Goal: Find specific page/section: Find specific page/section

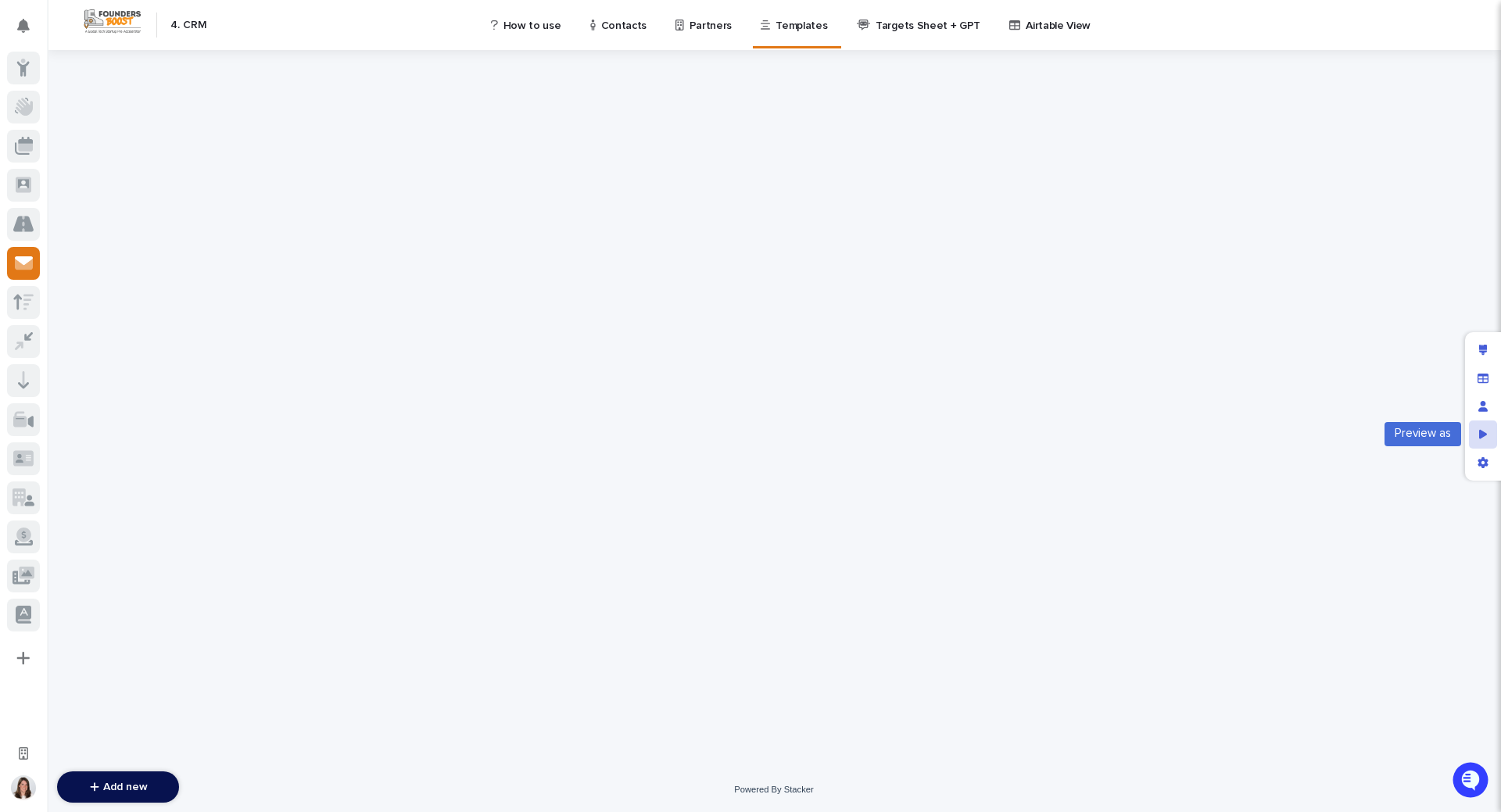
click at [1485, 434] on icon "Preview as" at bounding box center [1484, 434] width 9 height 10
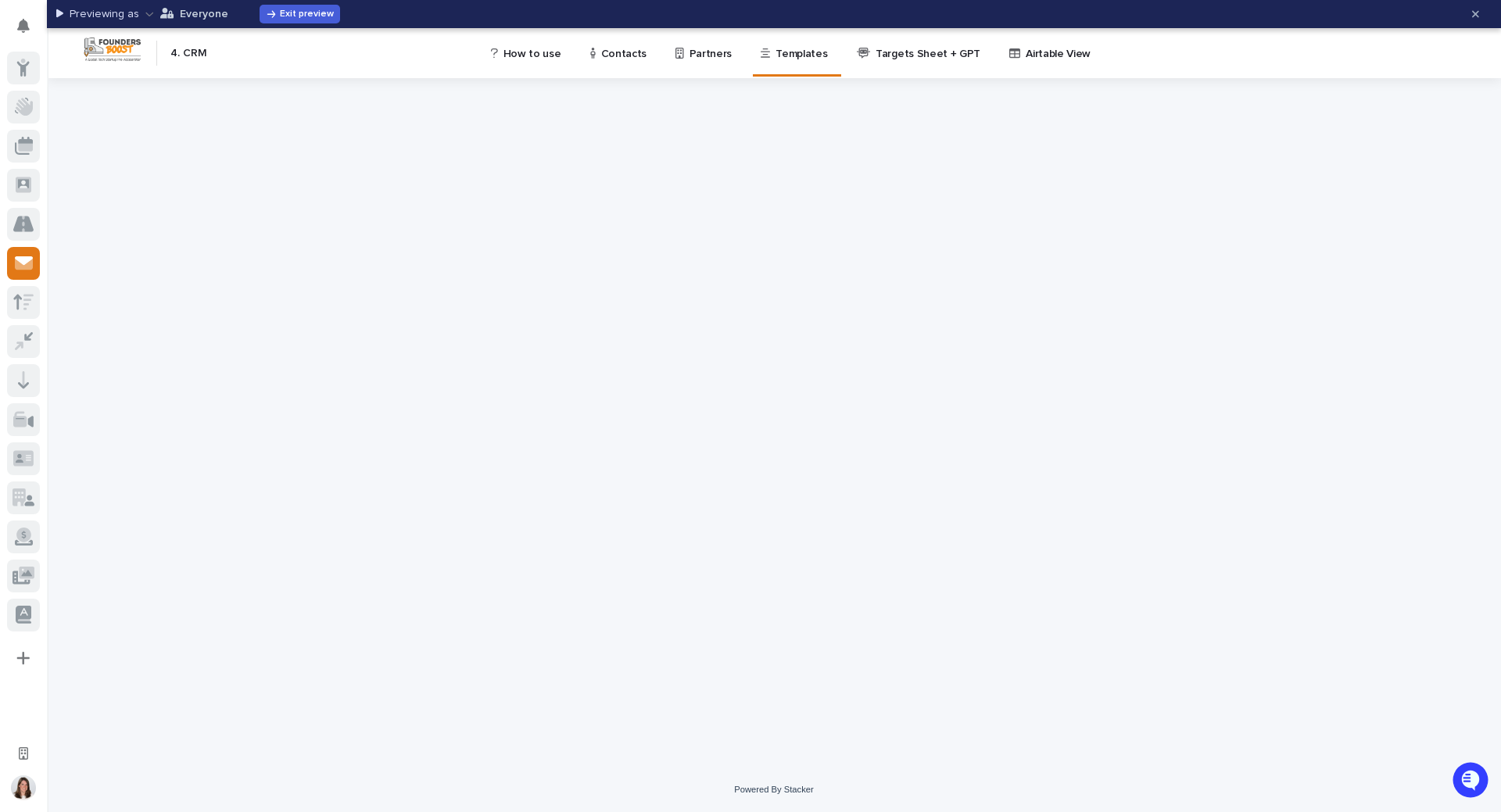
click at [146, 14] on icon "button" at bounding box center [150, 14] width 9 height 11
type input "a"
click at [150, 14] on icon "button" at bounding box center [150, 14] width 9 height 11
click at [134, 16] on p "Previewing as" at bounding box center [104, 14] width 69 height 14
click at [232, 240] on div at bounding box center [775, 422] width 1455 height 690
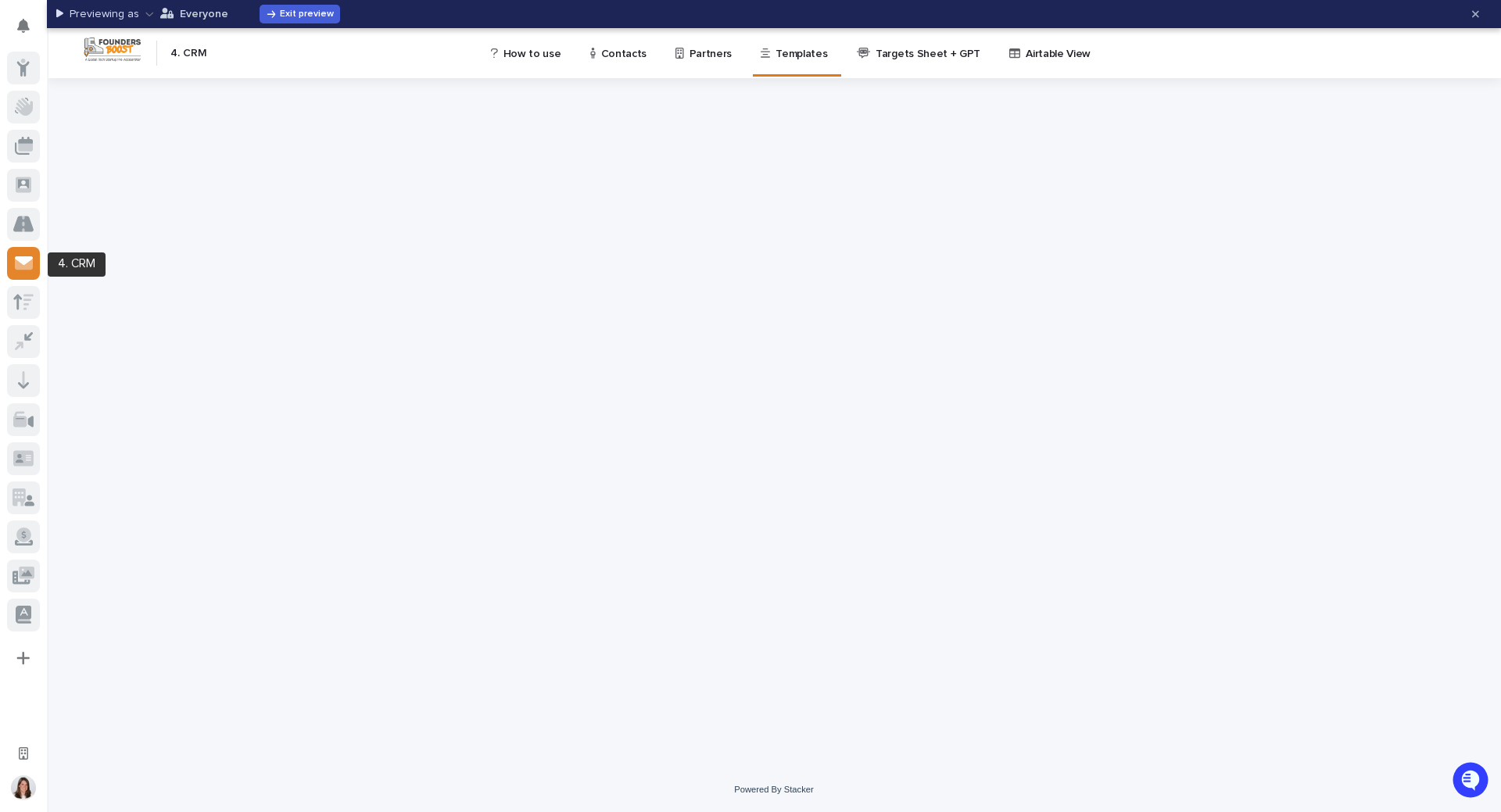
click at [29, 264] on icon at bounding box center [23, 263] width 18 height 12
click at [306, 14] on span "Exit preview" at bounding box center [307, 14] width 54 height 10
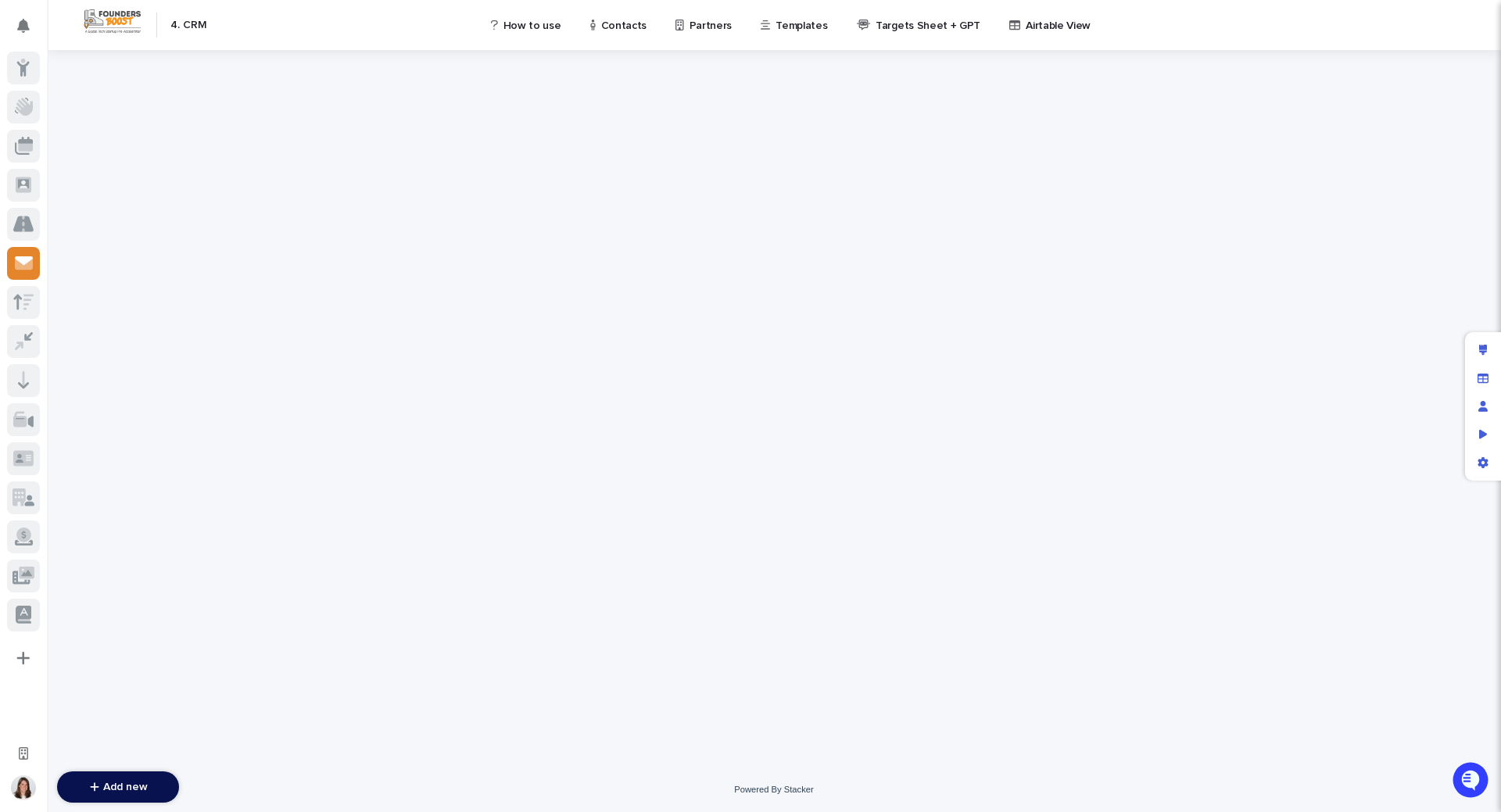
drag, startPoint x: 10, startPoint y: 254, endPoint x: 27, endPoint y: 247, distance: 18.4
click at [19, 255] on div at bounding box center [23, 344] width 47 height 586
click at [1482, 431] on icon "Preview as" at bounding box center [1484, 434] width 9 height 10
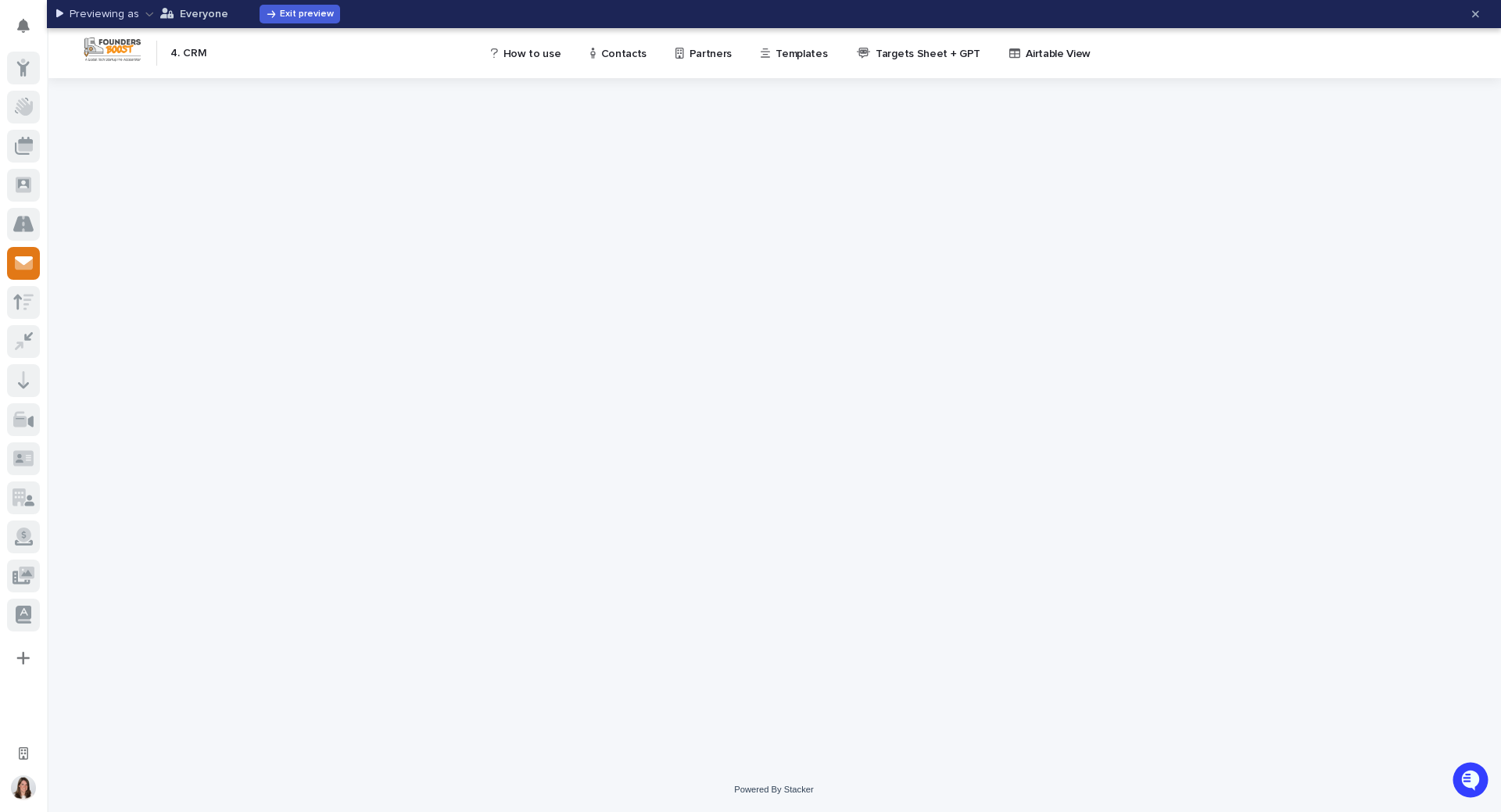
click at [148, 14] on icon "button" at bounding box center [150, 14] width 9 height 11
drag, startPoint x: 478, startPoint y: 20, endPoint x: 496, endPoint y: 47, distance: 32.4
click at [477, 20] on div "Previewing as Everyone Exit preview" at bounding box center [757, 14] width 1404 height 25
click at [527, 50] on p "How to use" at bounding box center [532, 44] width 58 height 33
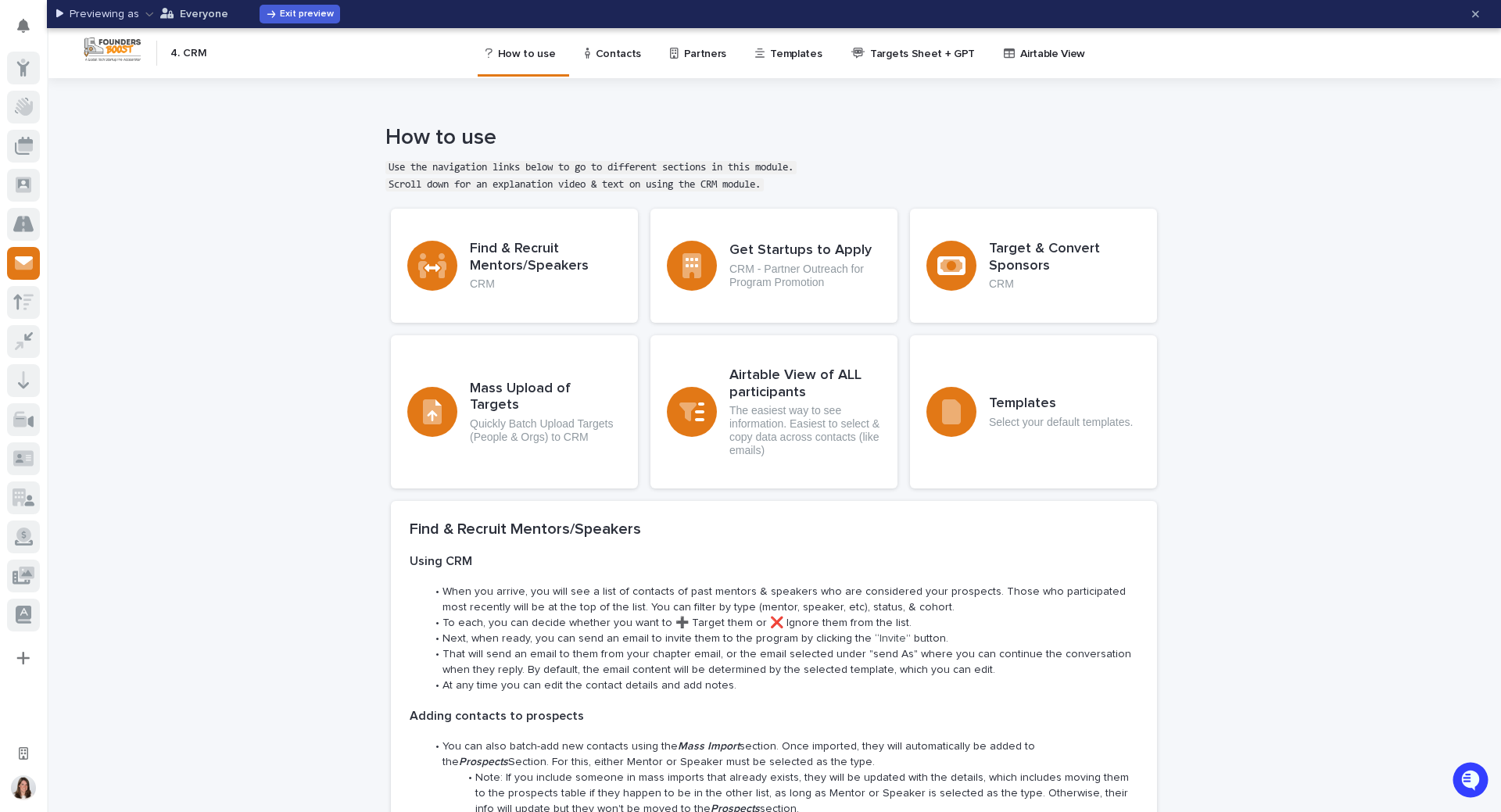
click at [609, 58] on p "Contacts" at bounding box center [619, 44] width 46 height 33
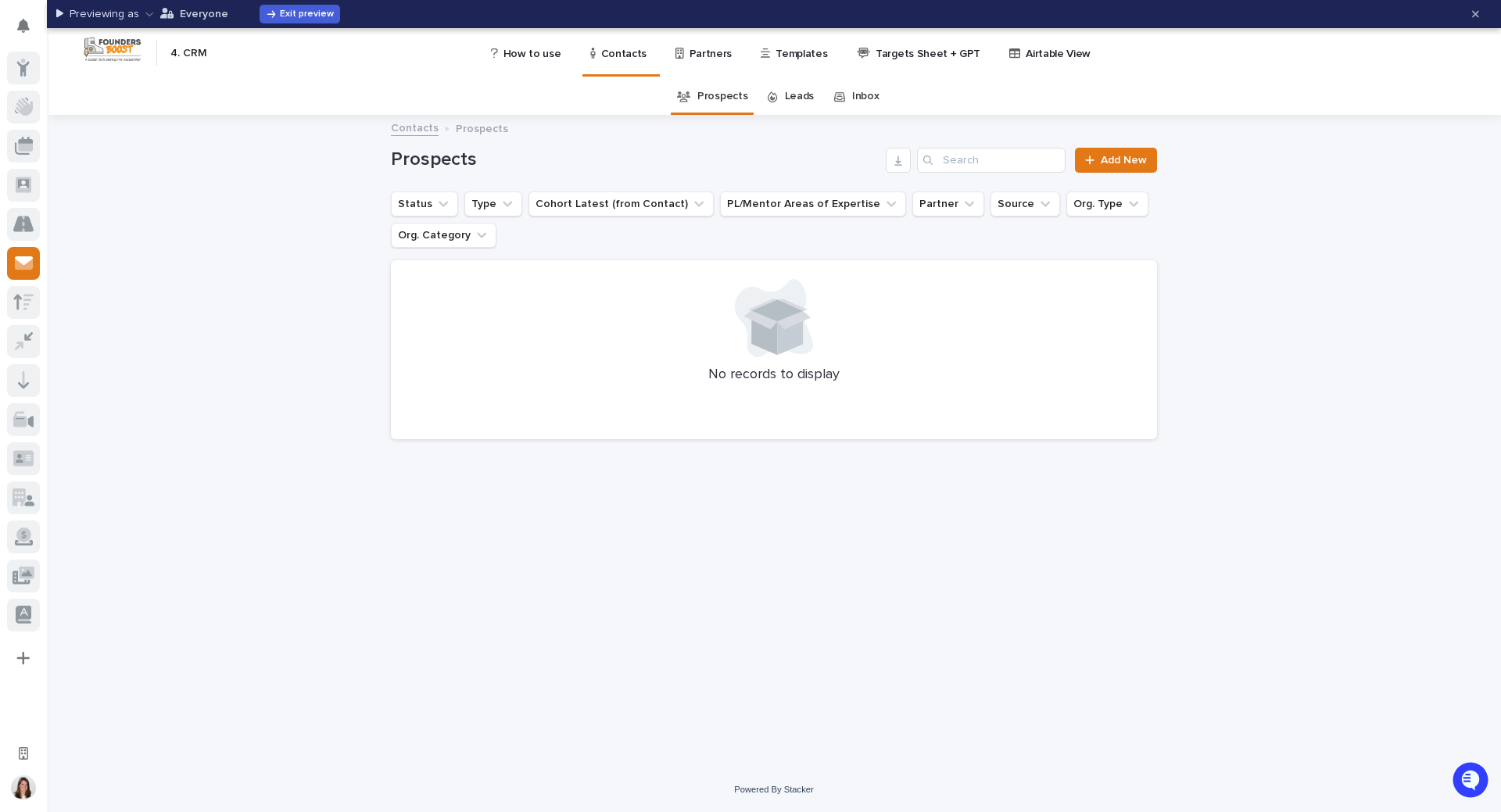
click at [703, 55] on p "Partners" at bounding box center [711, 44] width 43 height 33
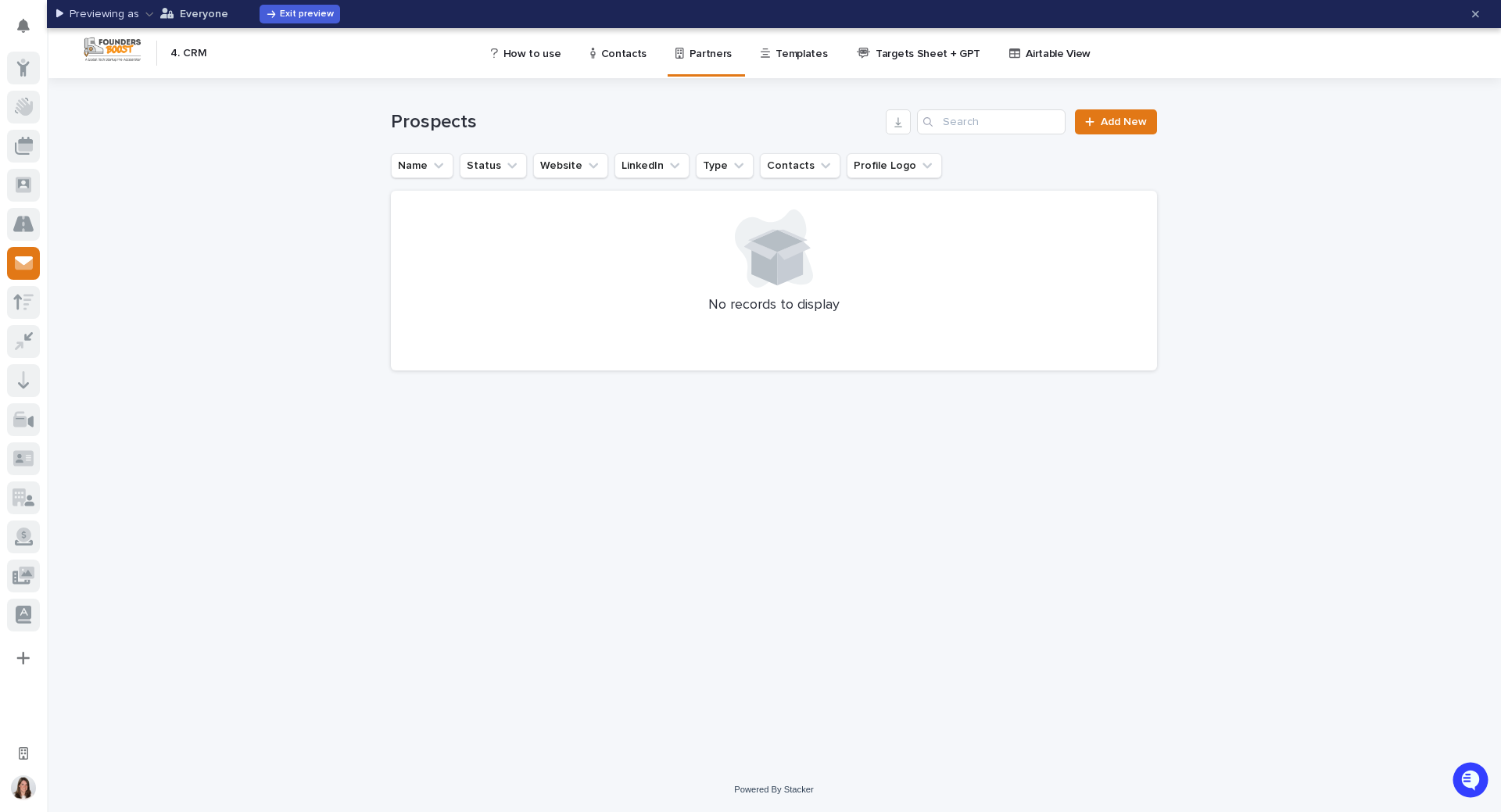
click at [790, 55] on p "Templates" at bounding box center [801, 44] width 51 height 33
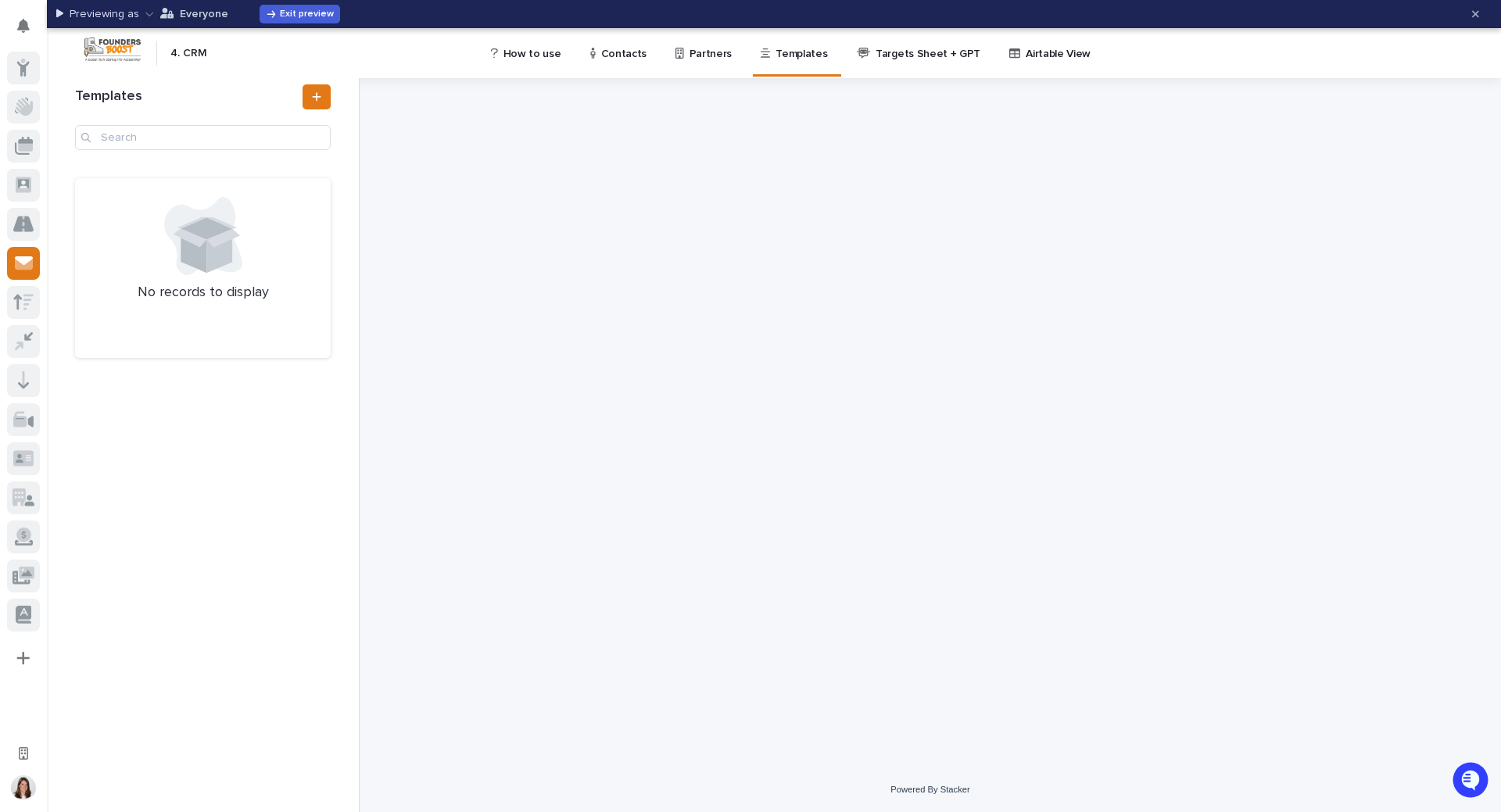
click at [541, 246] on div at bounding box center [930, 422] width 782 height 690
click at [191, 139] on input "Search" at bounding box center [203, 138] width 256 height 25
type input "sponsor"
click at [149, 11] on icon "button" at bounding box center [150, 14] width 9 height 11
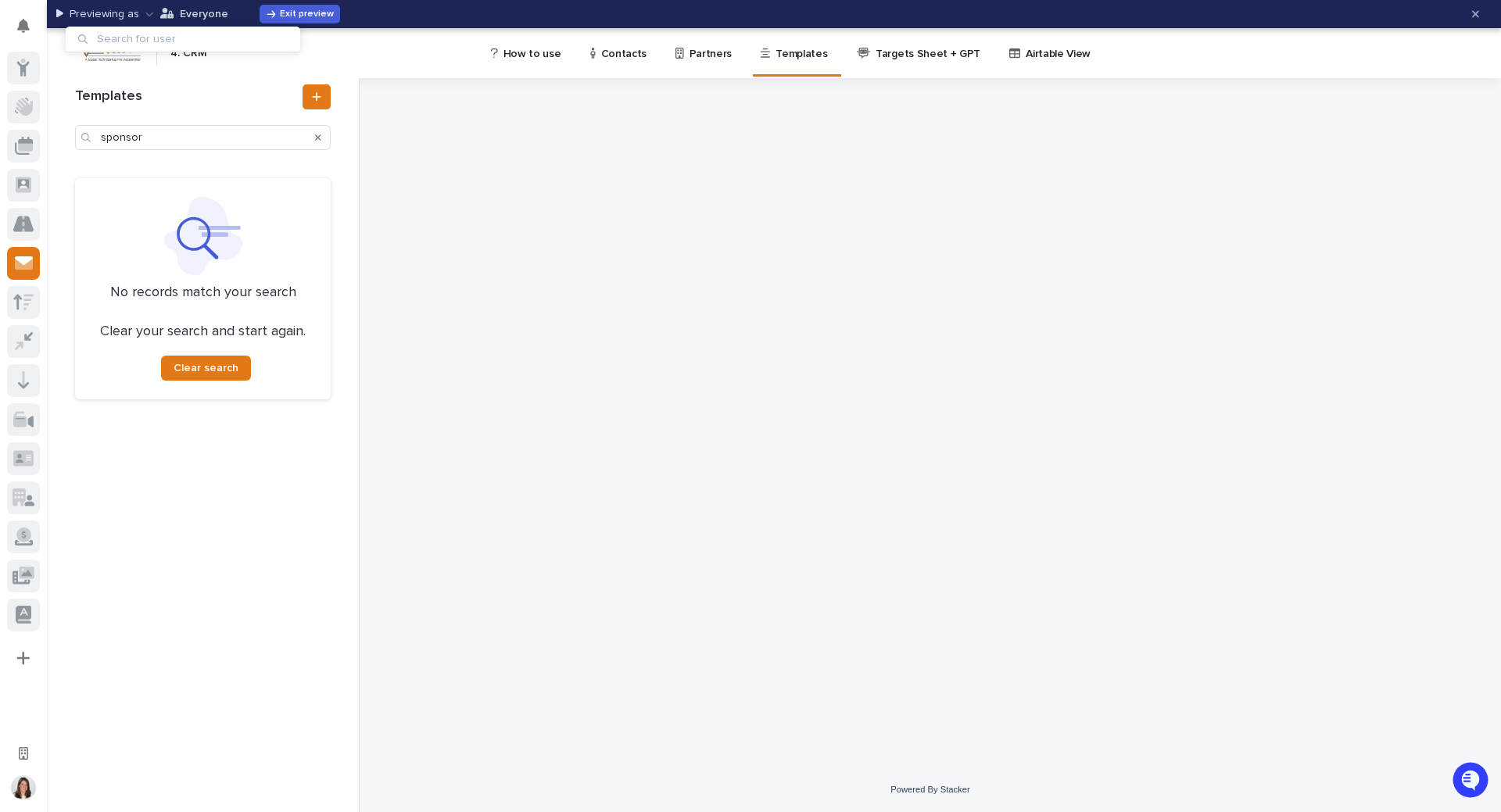
click at [376, 11] on div "Previewing as Everyone Exit preview" at bounding box center [757, 14] width 1404 height 25
click at [706, 55] on p "Partners" at bounding box center [711, 44] width 43 height 33
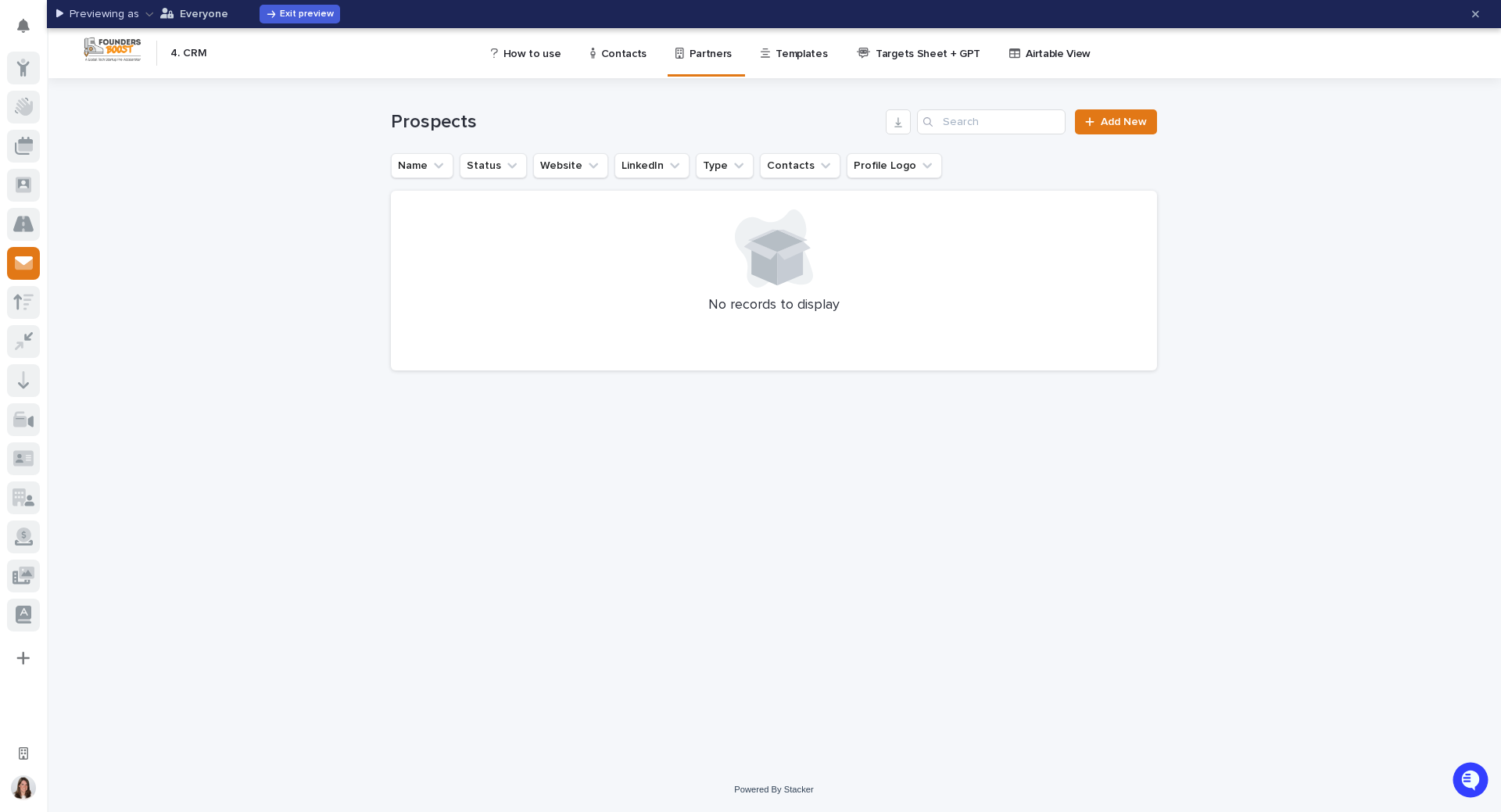
click at [147, 15] on icon "button" at bounding box center [150, 14] width 8 height 4
type input "a"
type input "program"
click at [280, 38] on icon "button" at bounding box center [282, 39] width 6 height 6
drag, startPoint x: 223, startPoint y: 230, endPoint x: 205, endPoint y: 235, distance: 18.7
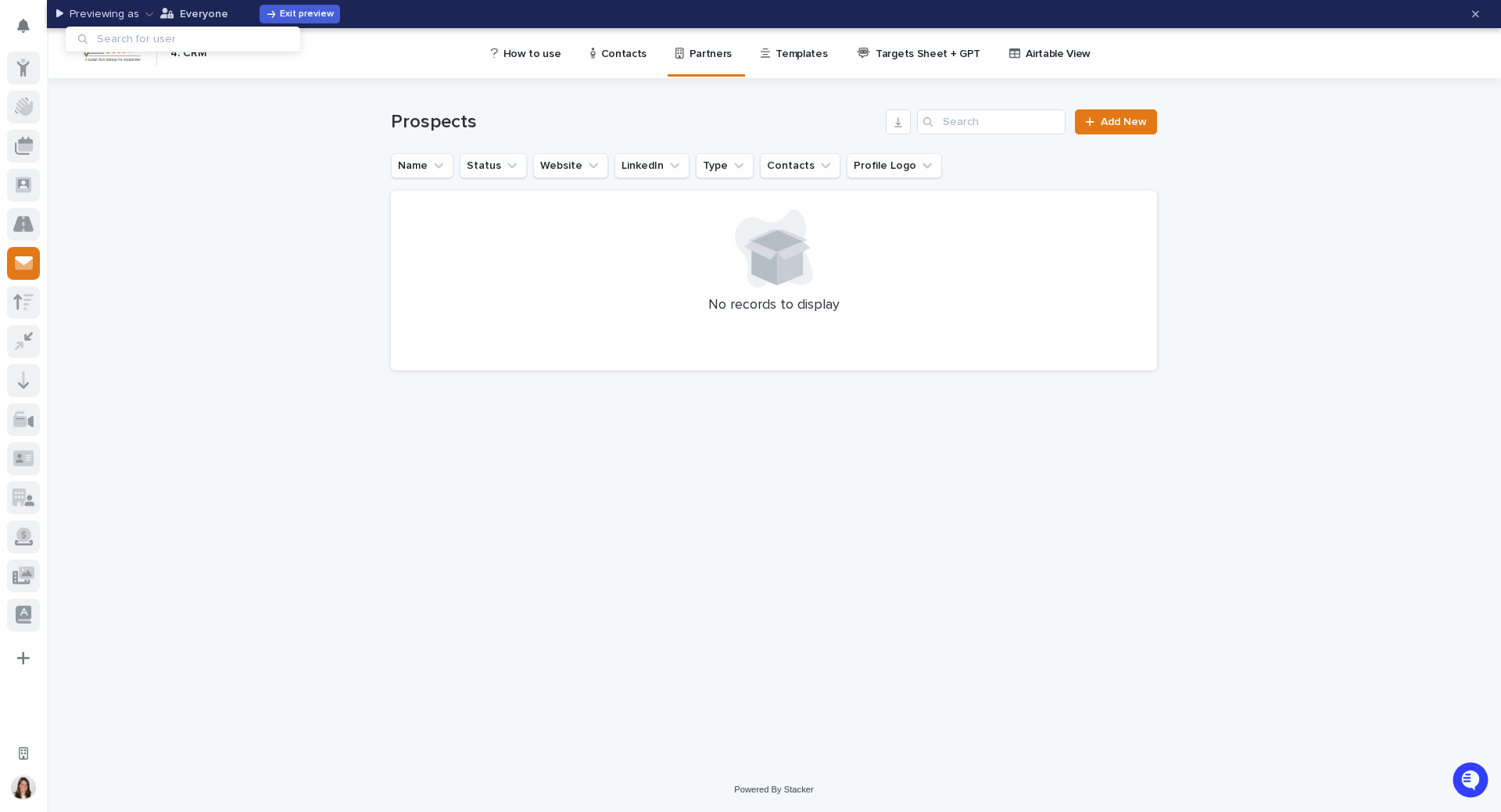
click at [218, 234] on div "Loading... Saving… Loading... Saving… Prospects Add New Name Status Website Lin…" at bounding box center [775, 422] width 1455 height 690
click at [928, 56] on p "Targets Sheet + GPT" at bounding box center [928, 44] width 105 height 33
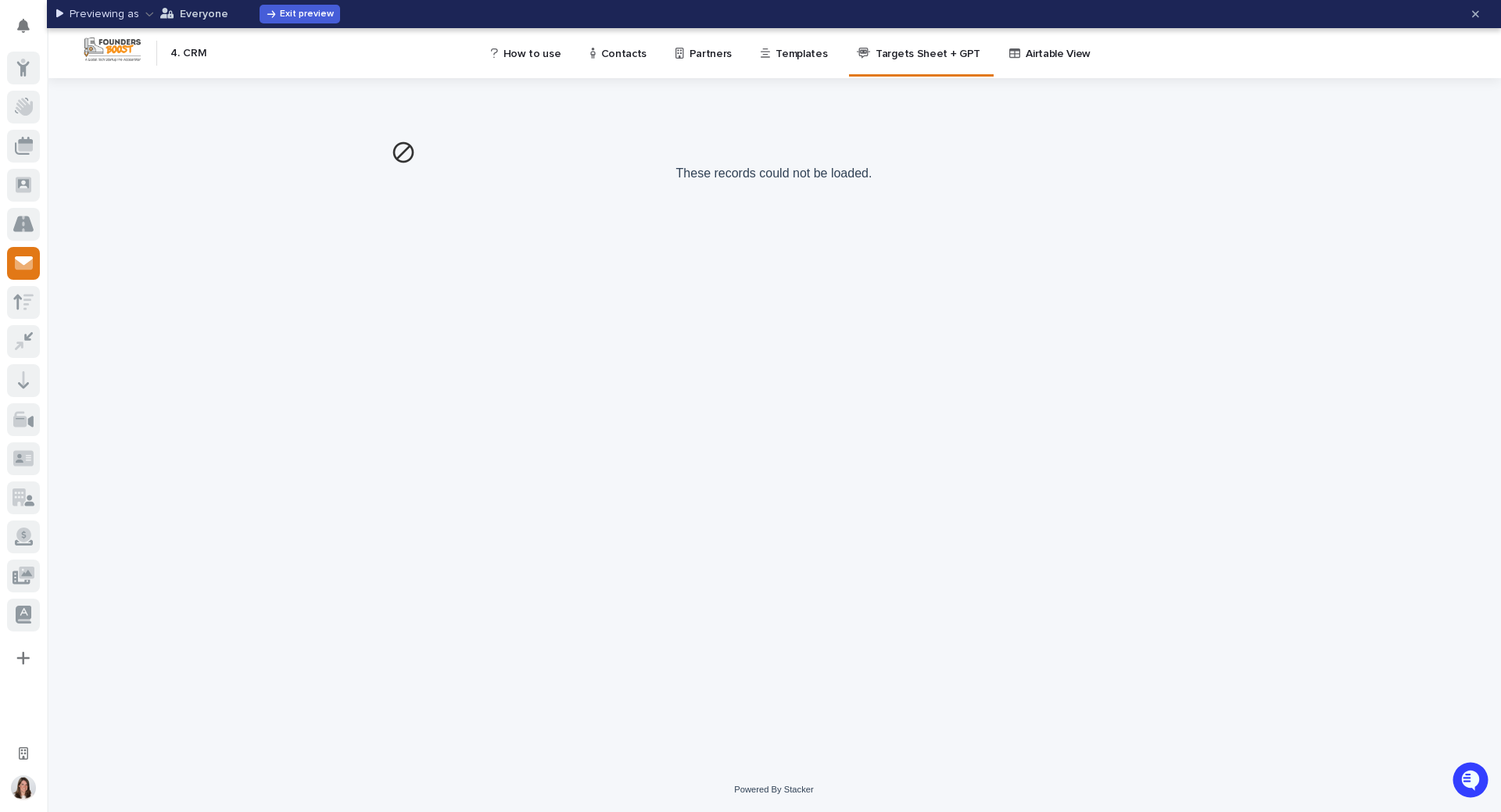
click at [146, 11] on icon "button" at bounding box center [150, 14] width 9 height 11
type input "ar"
click at [368, 14] on div "Previewing as Everyone Exit preview" at bounding box center [757, 14] width 1404 height 25
drag, startPoint x: 1473, startPoint y: 15, endPoint x: 1344, endPoint y: 11, distance: 129.1
click at [1473, 14] on icon "button" at bounding box center [1475, 14] width 7 height 11
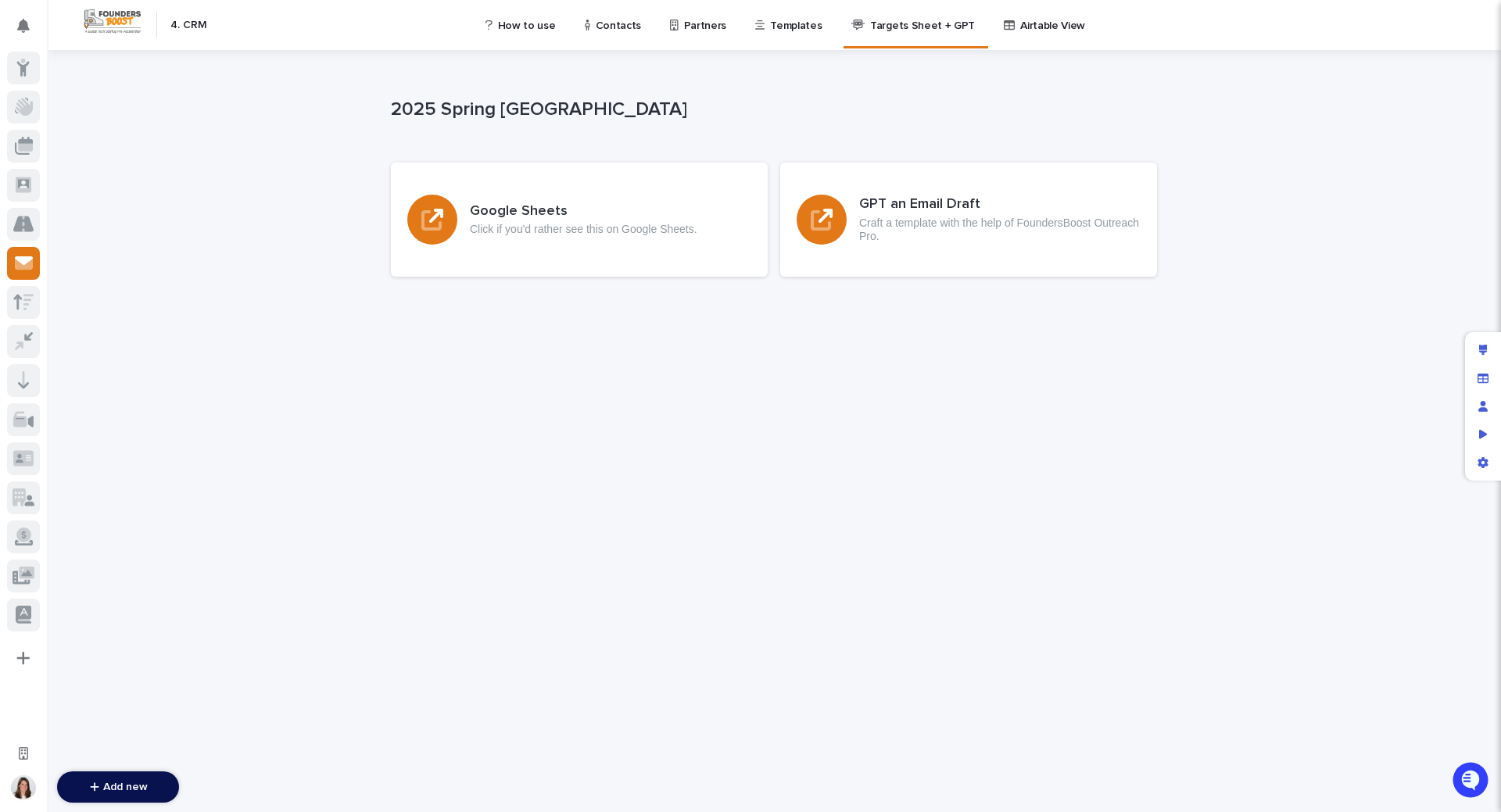
click at [778, 27] on p "Templates" at bounding box center [795, 16] width 51 height 33
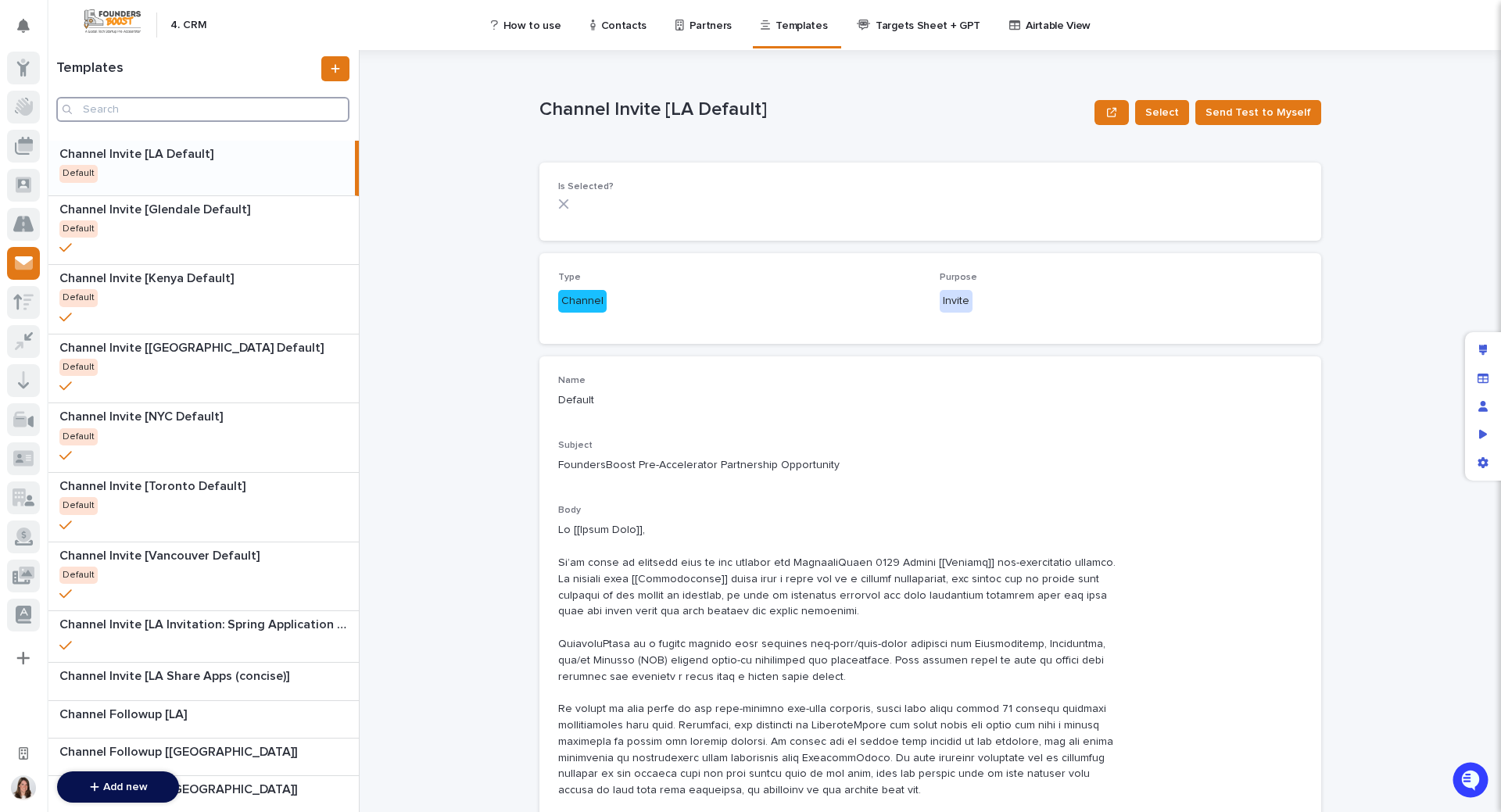
click at [134, 112] on input "Search" at bounding box center [203, 110] width 293 height 25
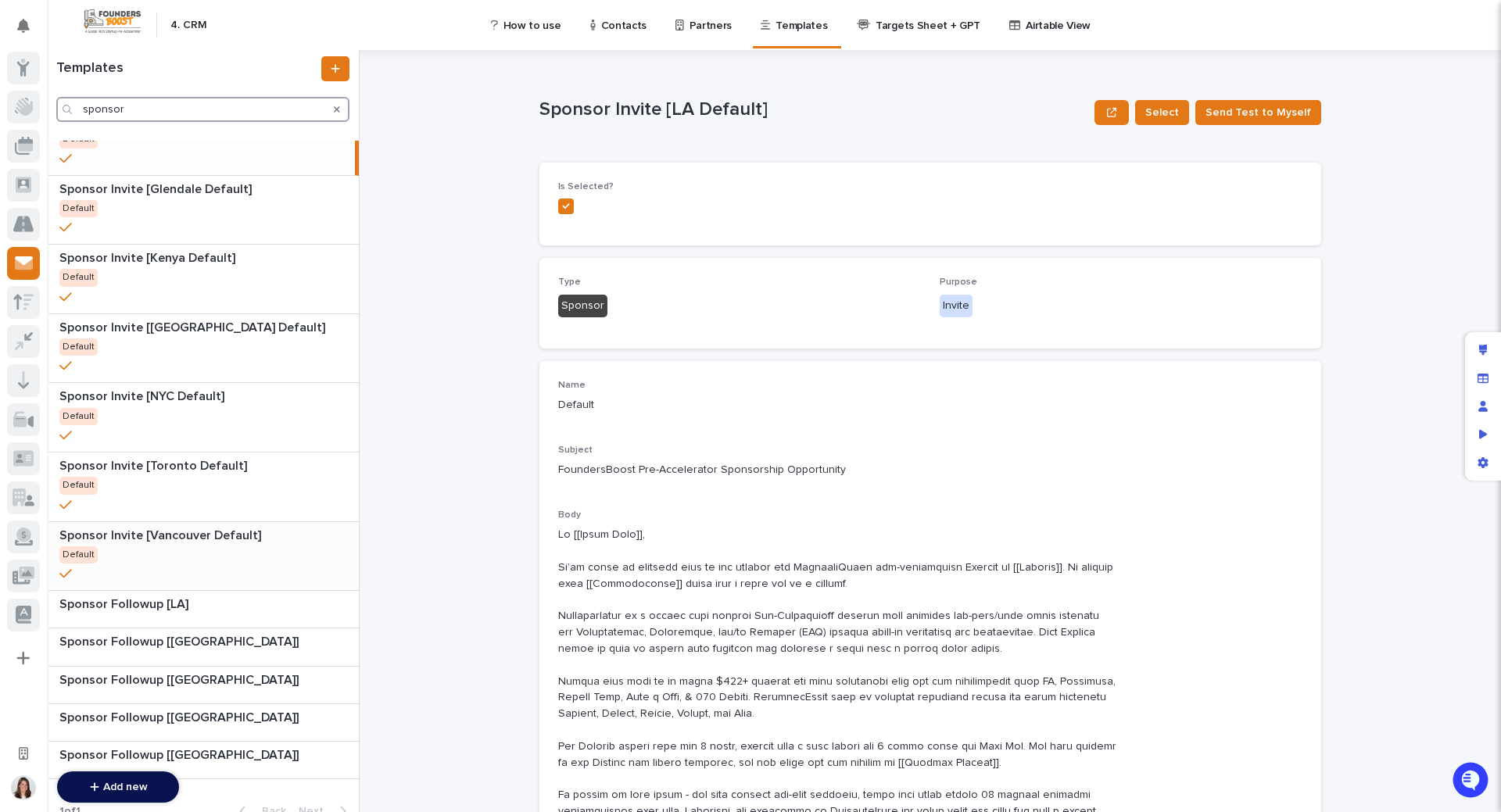
scroll to position [53, 0]
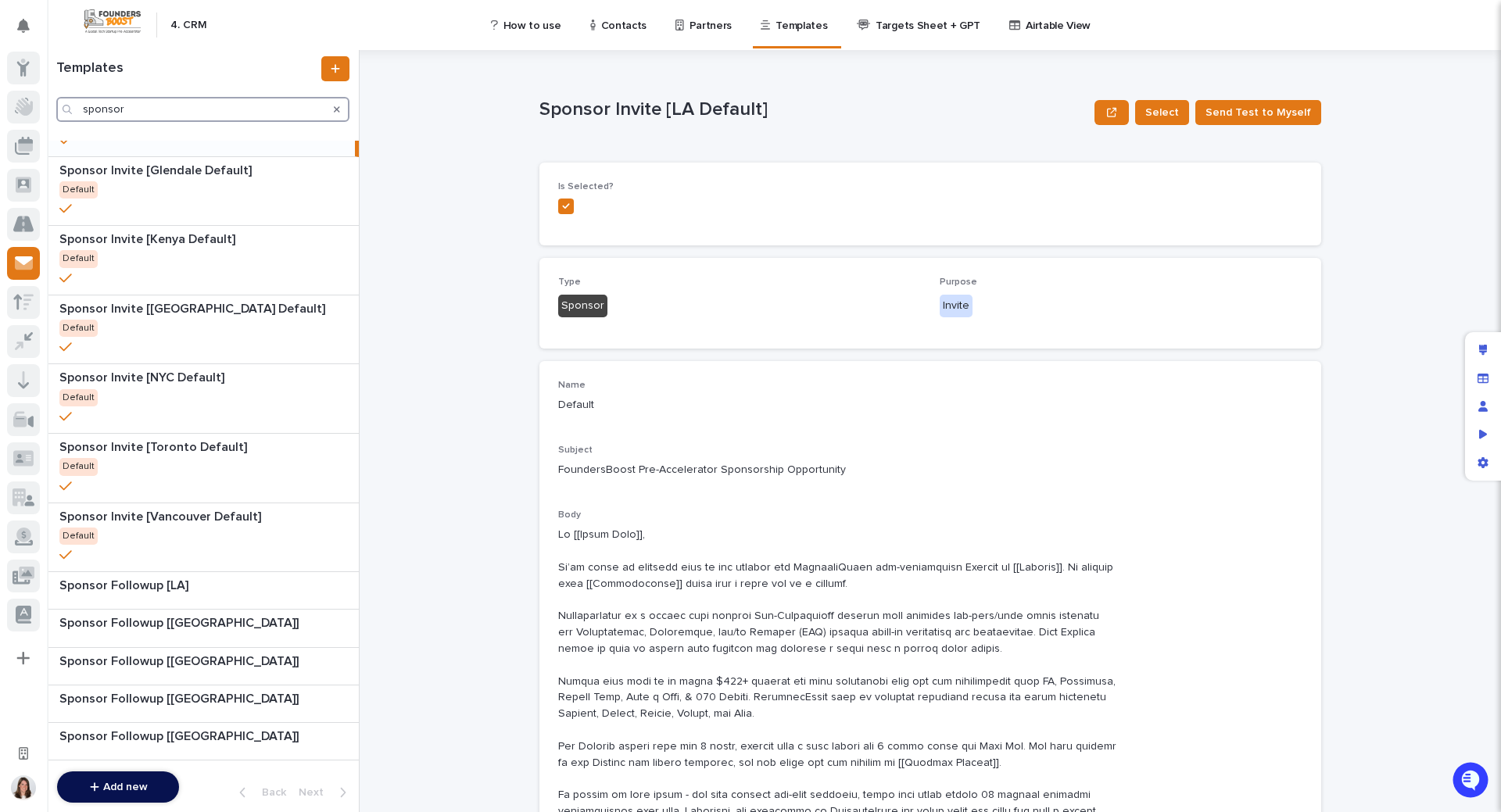
type input "sponsor"
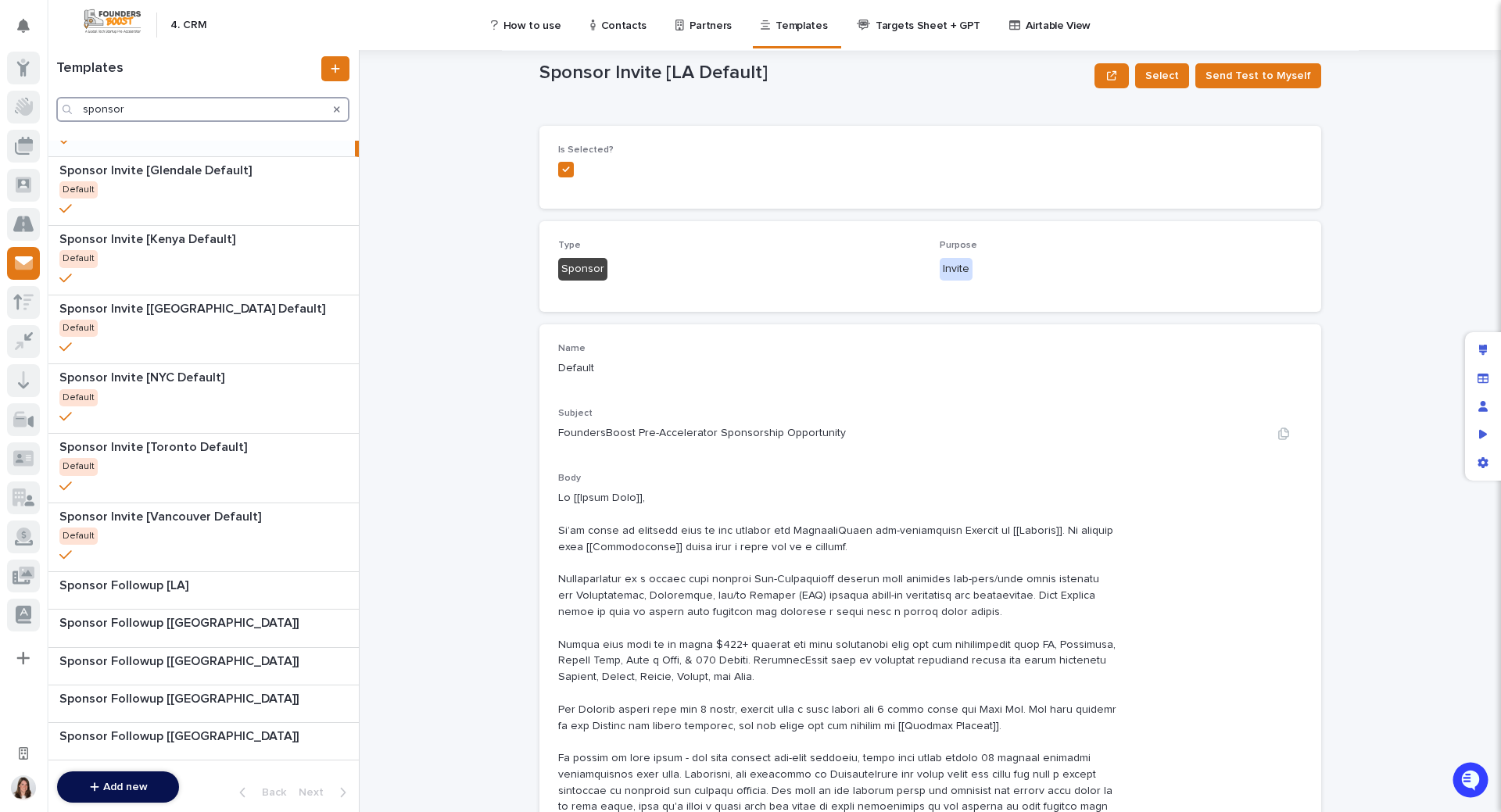
scroll to position [0, 0]
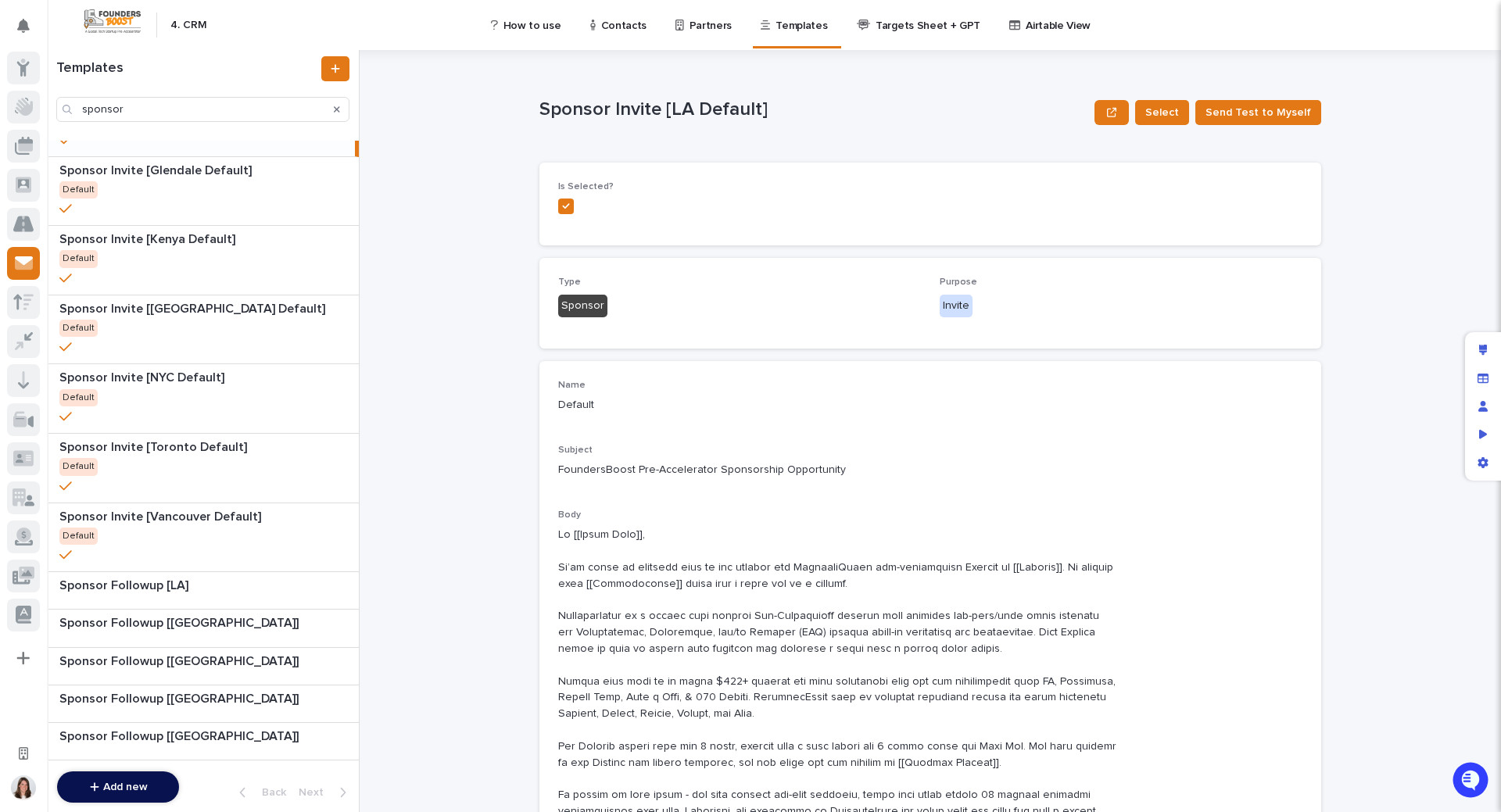
click at [788, 487] on div "Subject FoundersBoost Pre-Accelerator Sponsorship Opportunity" at bounding box center [931, 468] width 745 height 46
drag, startPoint x: 766, startPoint y: 466, endPoint x: 713, endPoint y: 496, distance: 60.9
click at [712, 481] on div "Subject FoundersBoost Pre-Accelerator Sponsorship Opportunity" at bounding box center [931, 468] width 745 height 46
click at [1170, 115] on span "Select" at bounding box center [1162, 113] width 34 height 15
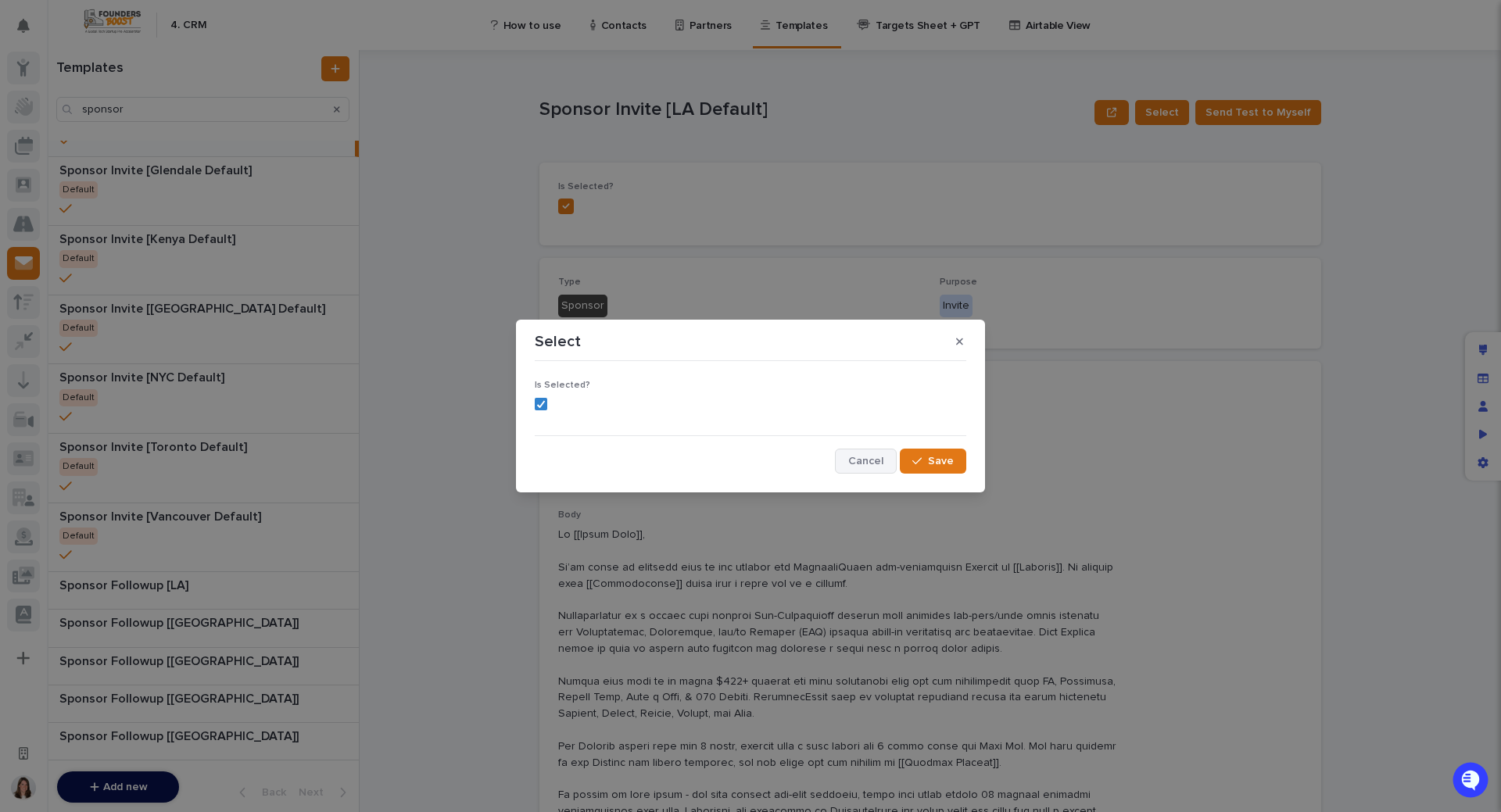
click at [864, 467] on button "Cancel" at bounding box center [866, 461] width 62 height 25
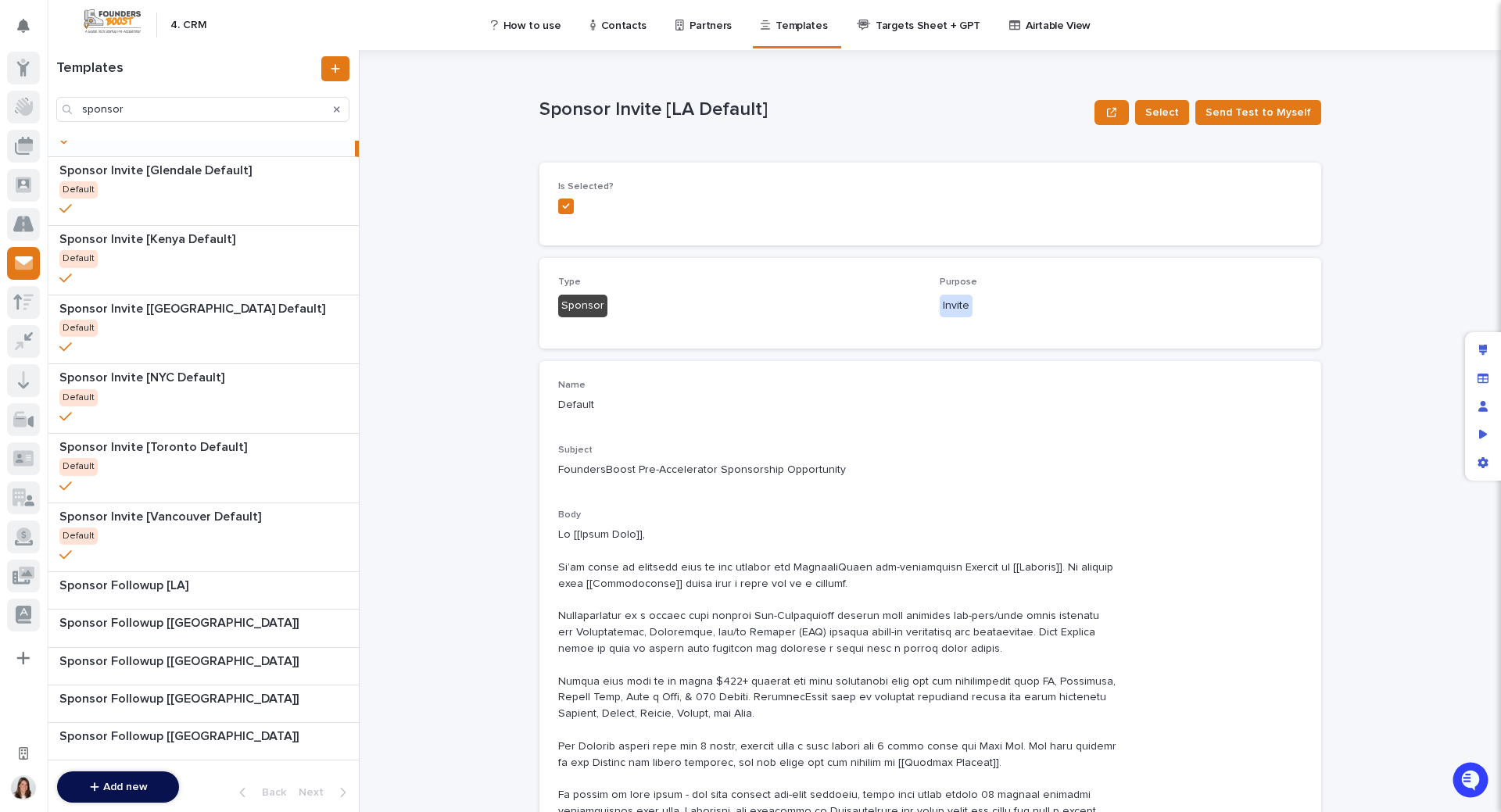
click at [1406, 379] on div "Sponsor Invite [LA Default] Select Send Test to Myself Sponsor Invite [LA Defau…" at bounding box center [940, 431] width 1123 height 762
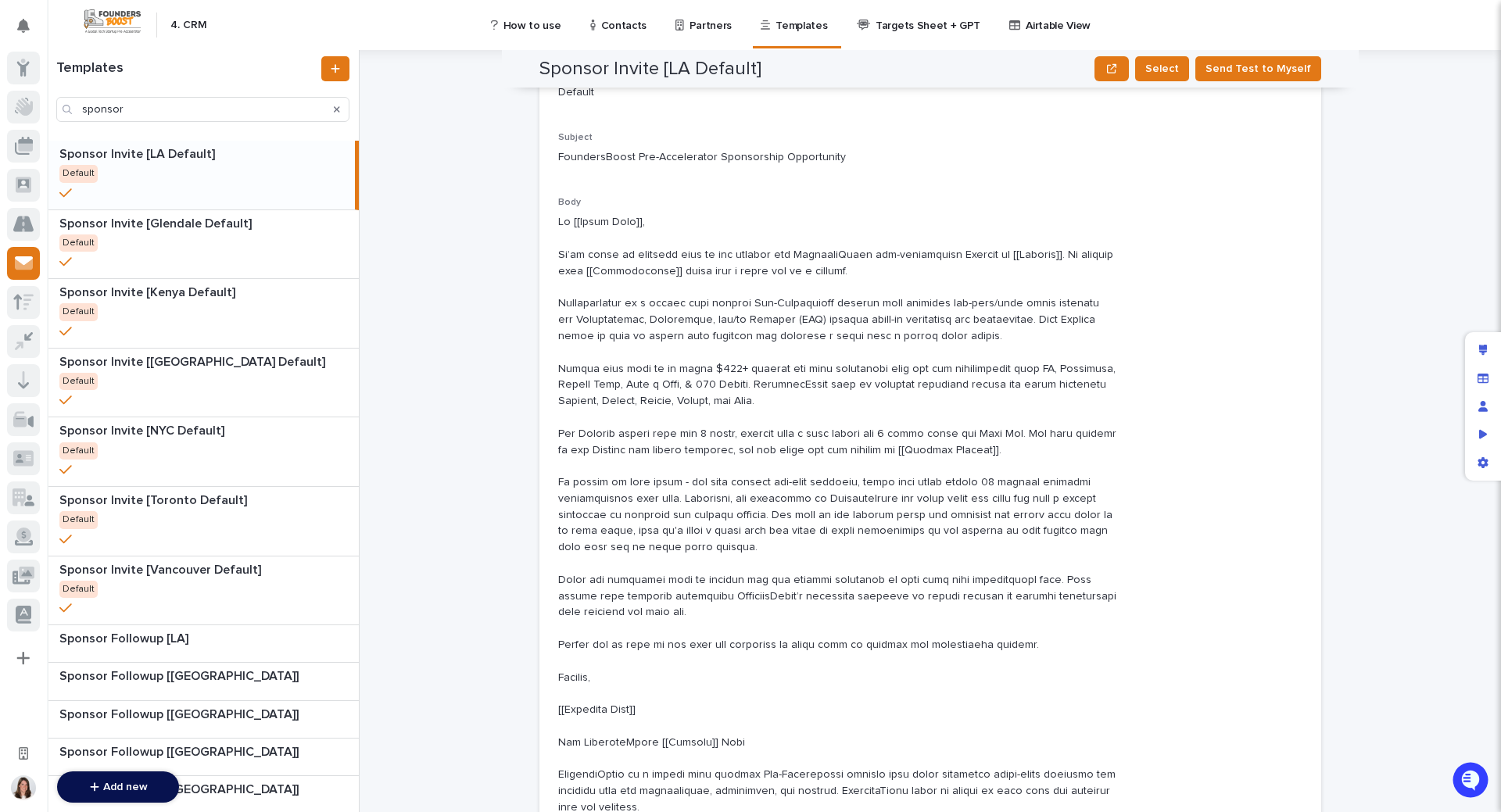
click at [471, 294] on div "Sponsor Invite [LA Default] Select Send Test to Myself Sponsor Invite [LA Defau…" at bounding box center [940, 431] width 1123 height 762
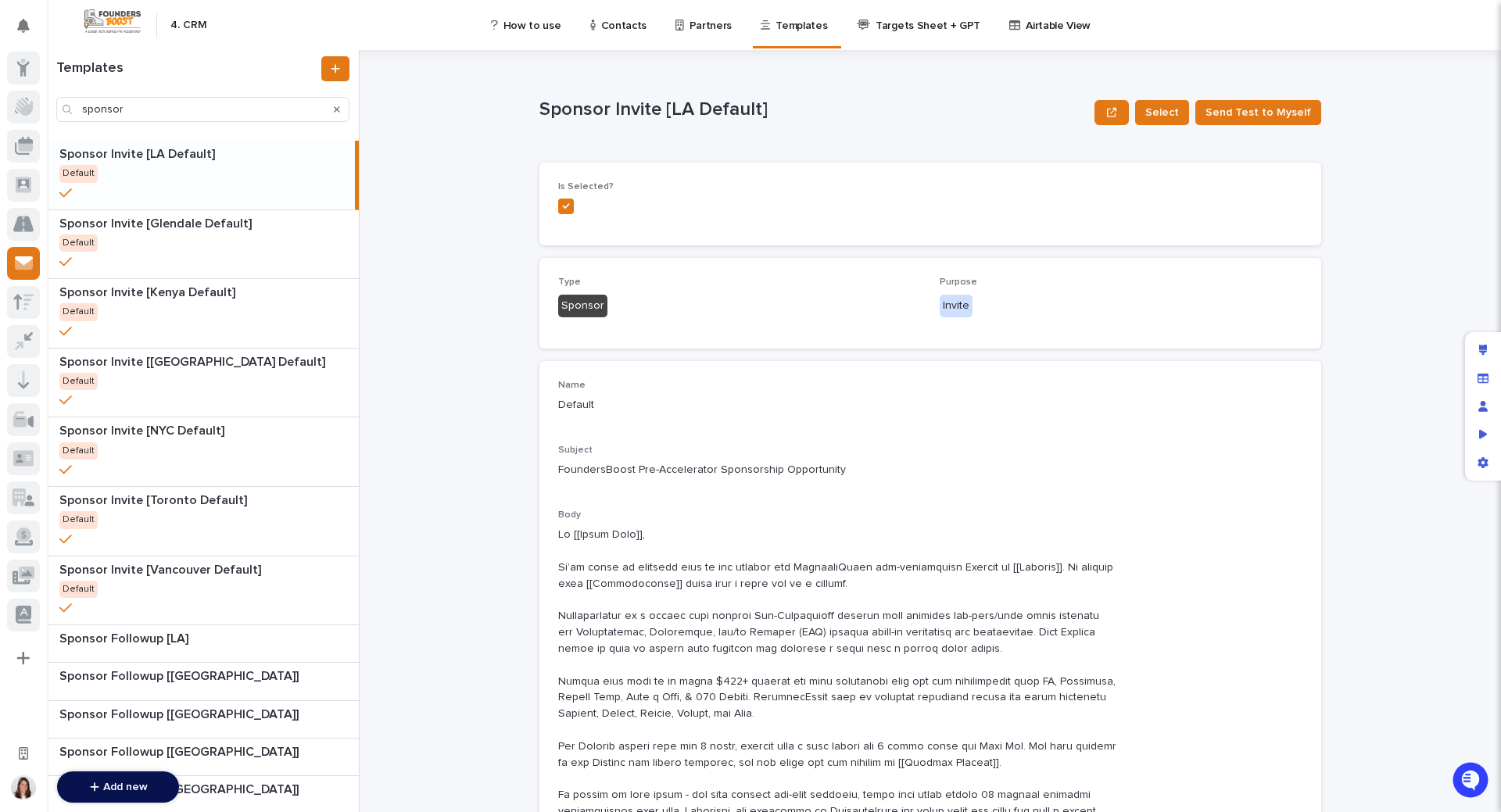
click at [900, 25] on p "Targets Sheet + GPT" at bounding box center [928, 16] width 105 height 33
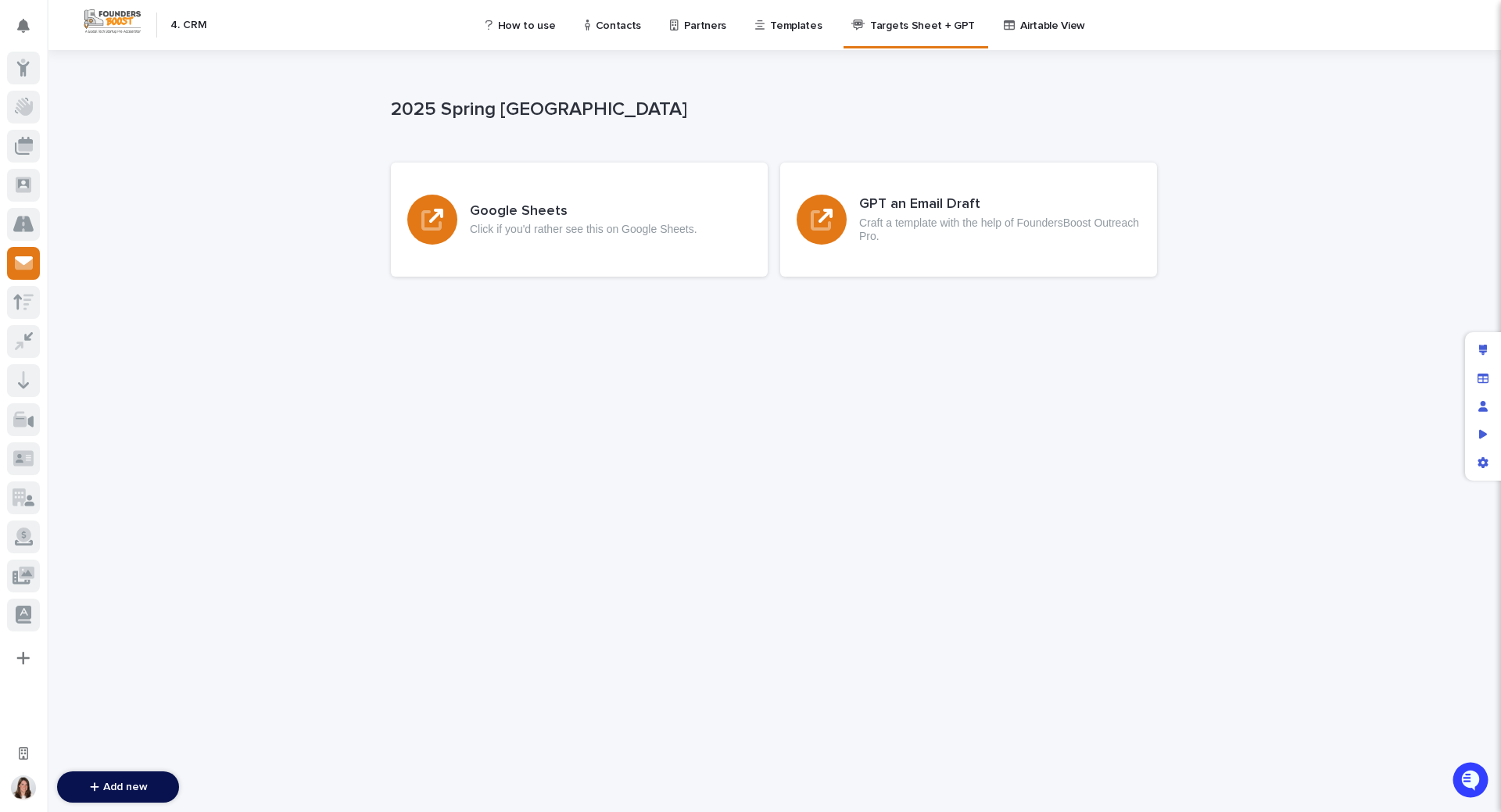
click at [770, 26] on p "Templates" at bounding box center [795, 16] width 51 height 33
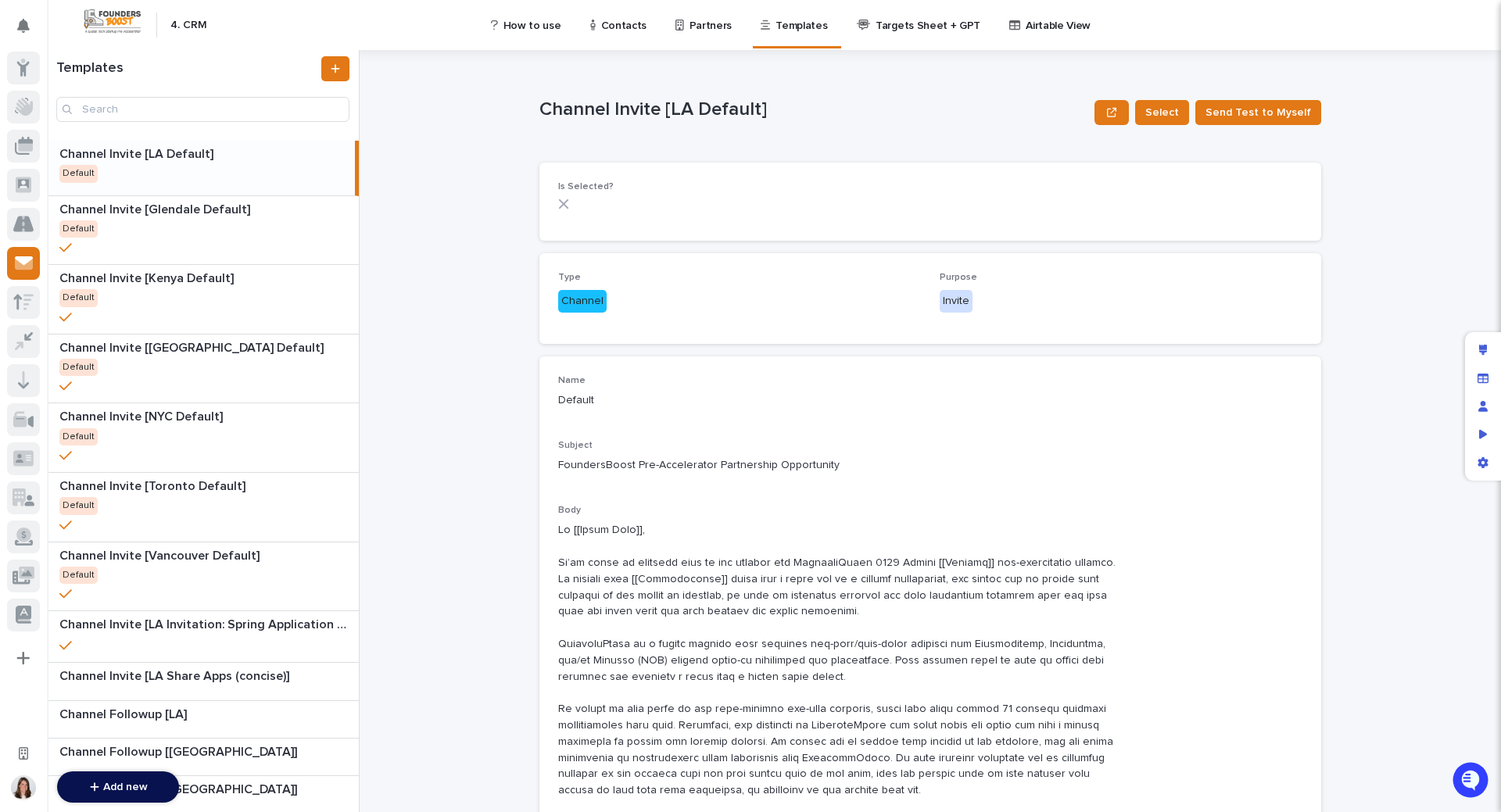
click at [1198, 29] on div "How to use Contacts Partners Templates Targets Sheet + GPT Airtable View" at bounding box center [838, 25] width 1247 height 50
